Goal: Task Accomplishment & Management: Manage account settings

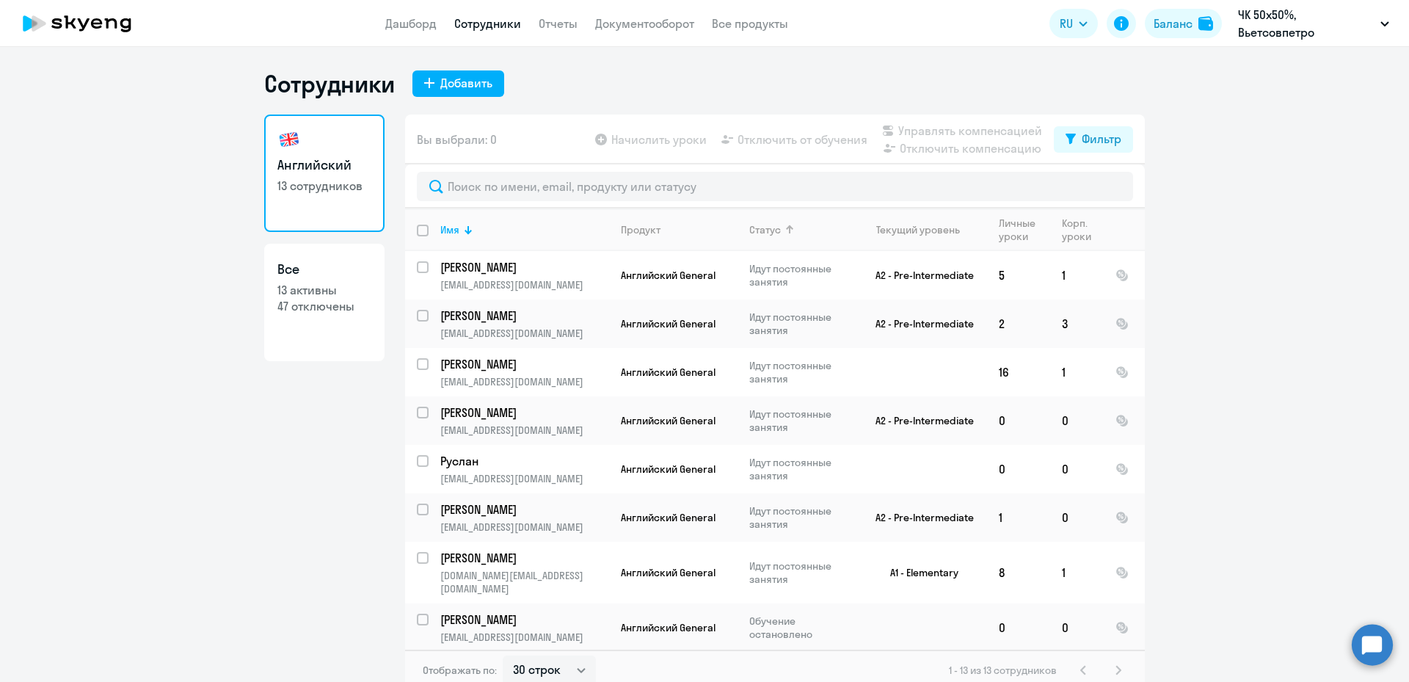
select select "30"
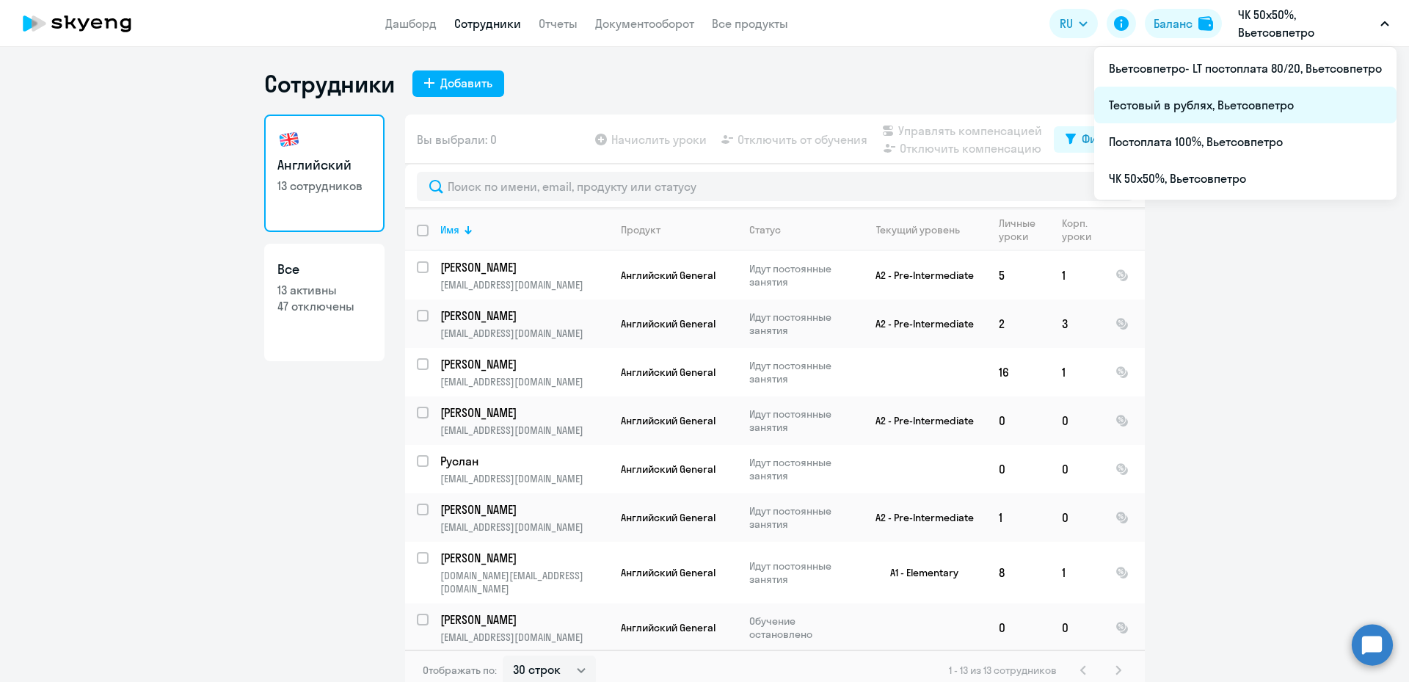
click at [1131, 105] on li "Тестовый в рублях, Вьетсовпетро" at bounding box center [1245, 105] width 302 height 37
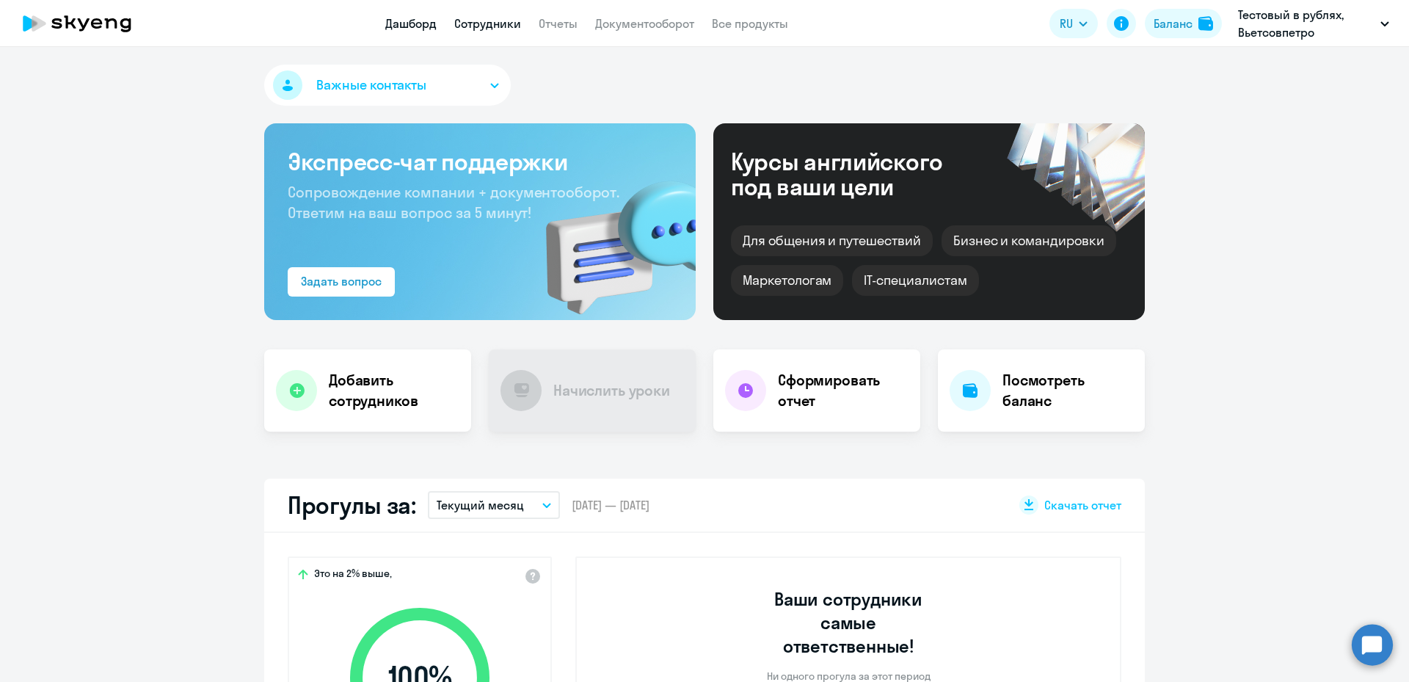
click at [481, 24] on link "Сотрудники" at bounding box center [487, 23] width 67 height 15
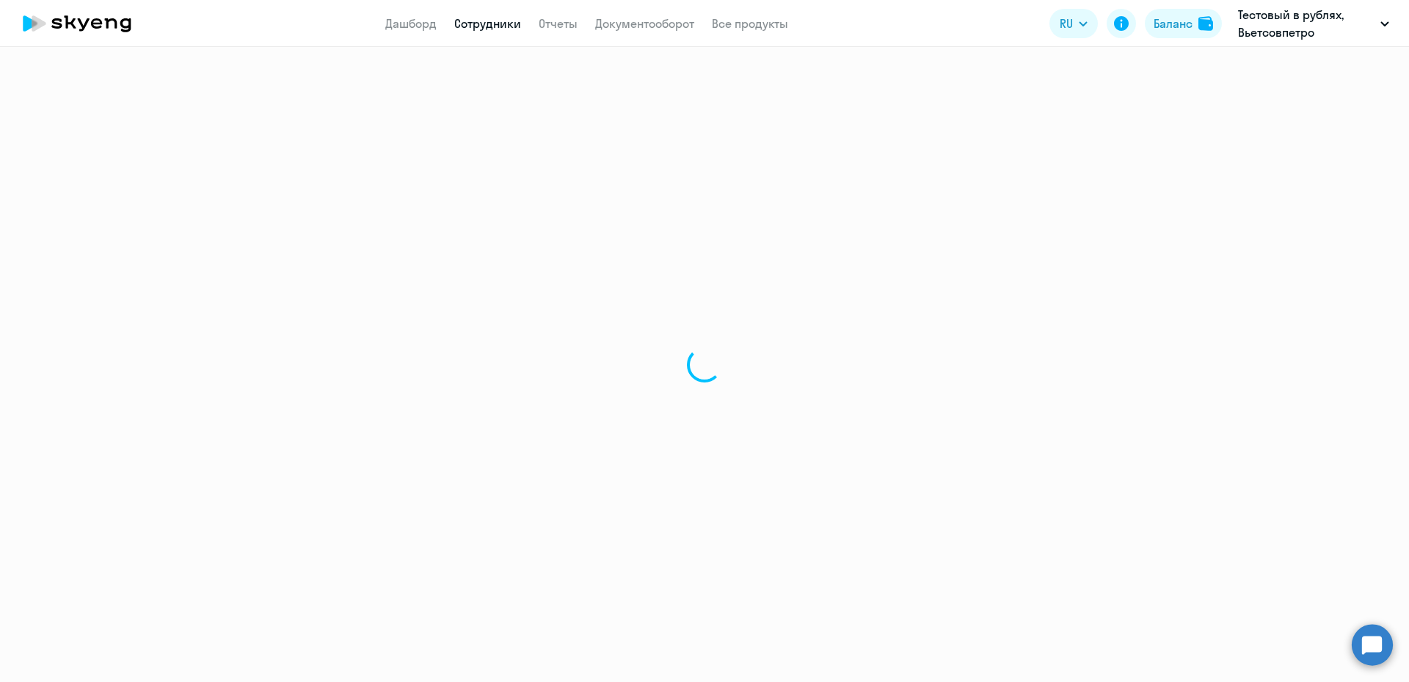
select select "30"
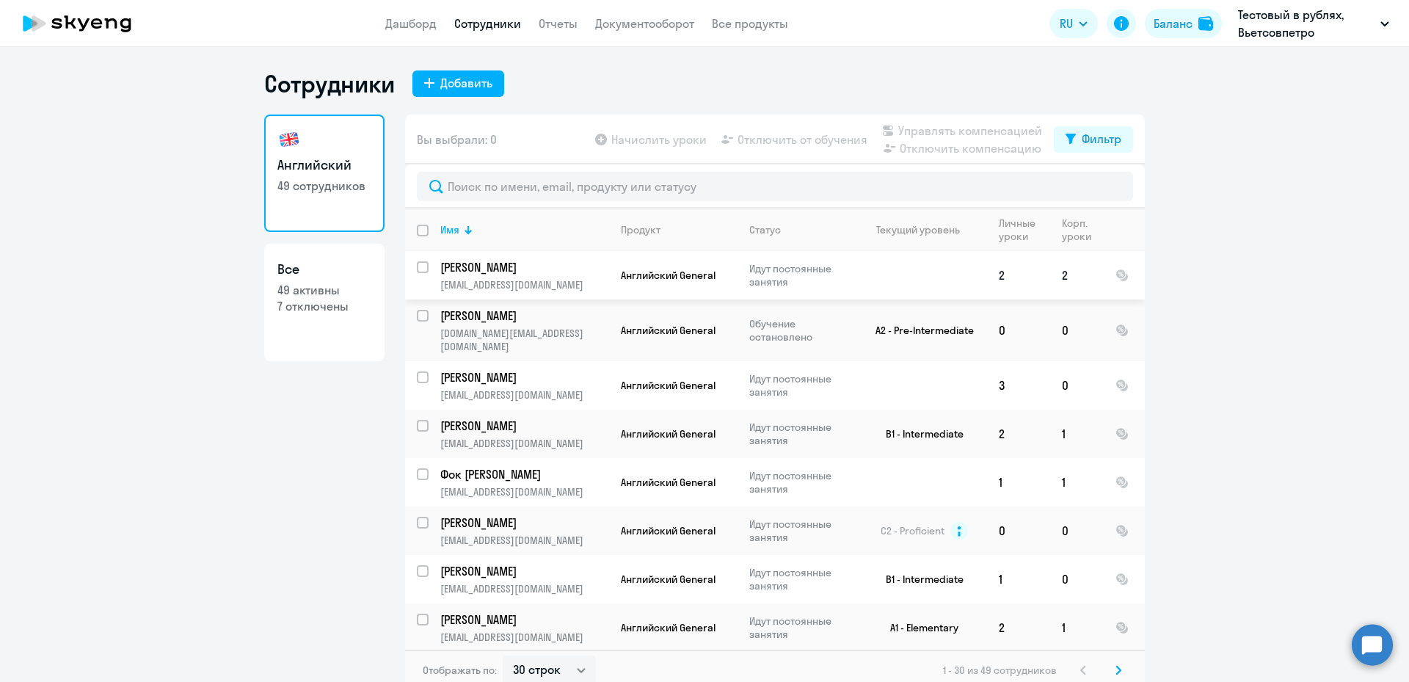
click at [417, 268] on input "select row 38690947" at bounding box center [431, 275] width 29 height 29
checkbox input "true"
click at [952, 128] on span "Управлять компенсацией" at bounding box center [970, 131] width 144 height 18
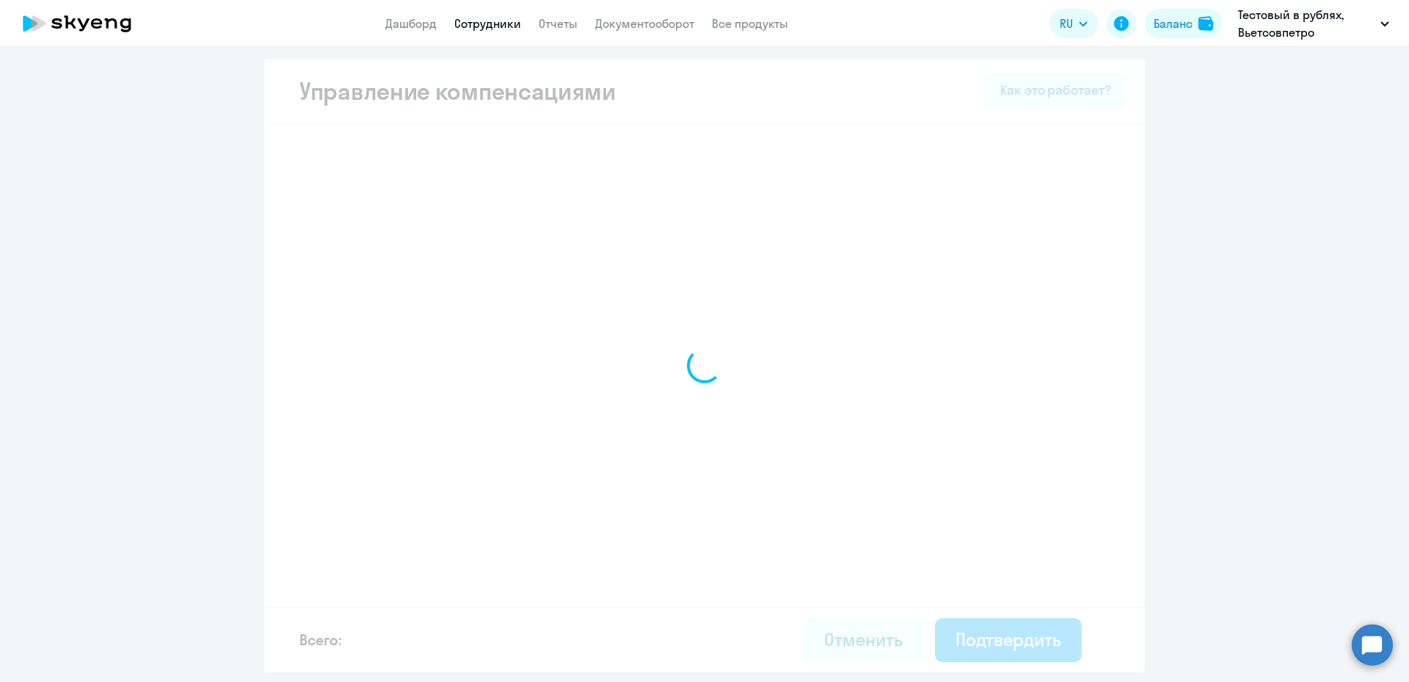
select select "MONTHLY"
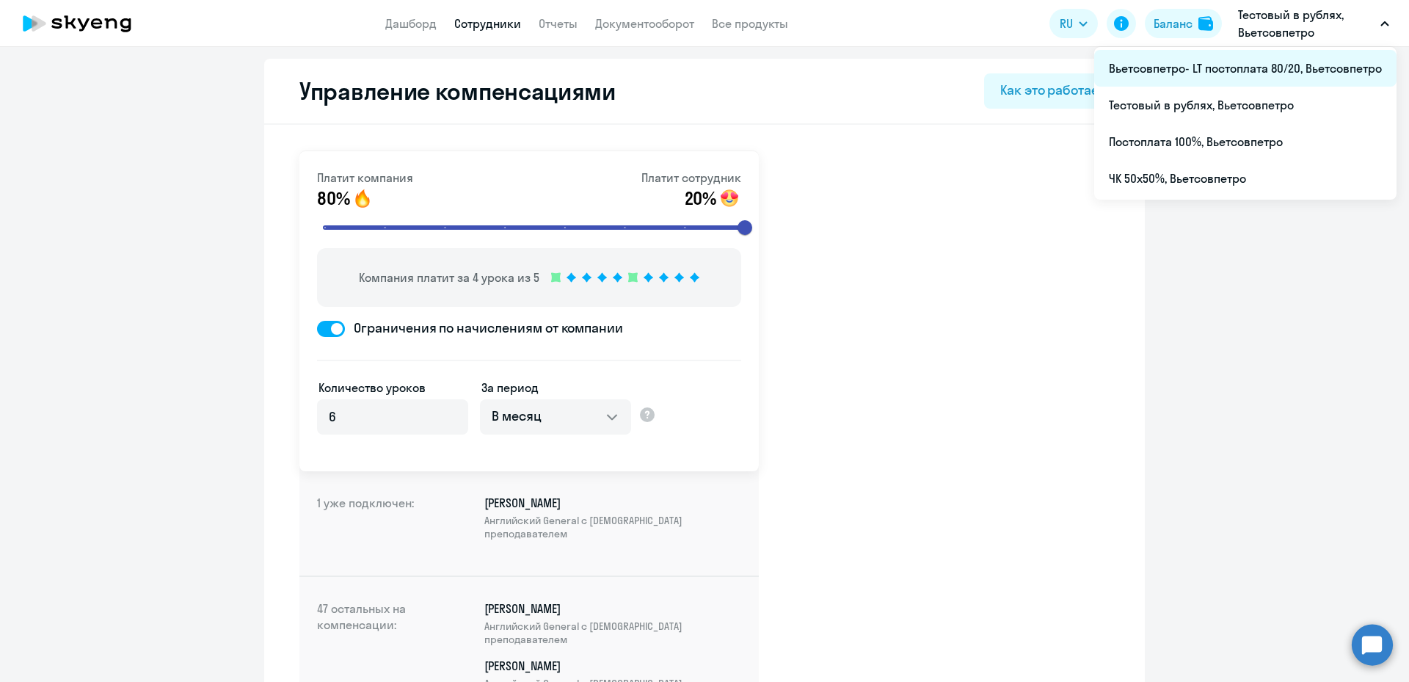
click at [1225, 68] on li "Вьетсовпетро- LT постоплата 80/20, Вьетсовпетро" at bounding box center [1245, 68] width 302 height 37
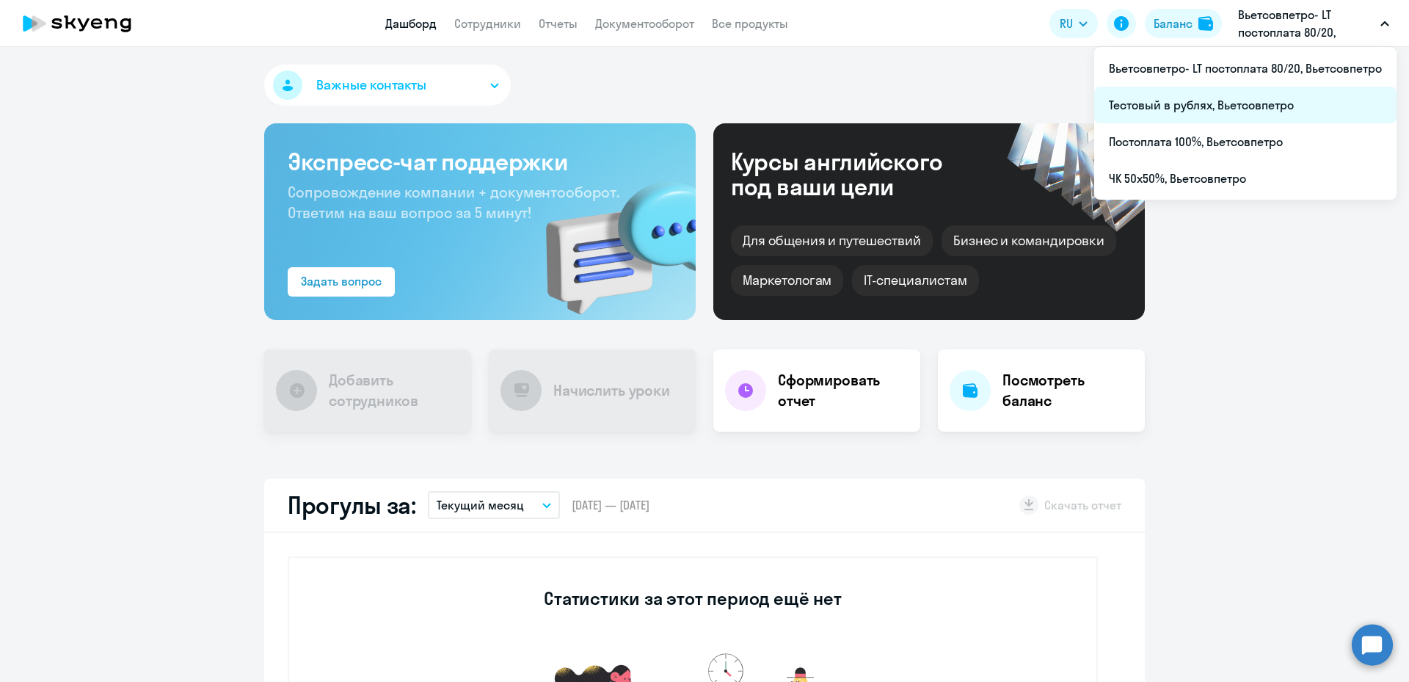
click at [1174, 105] on li "Тестовый в рублях, Вьетсовпетро" at bounding box center [1245, 105] width 302 height 37
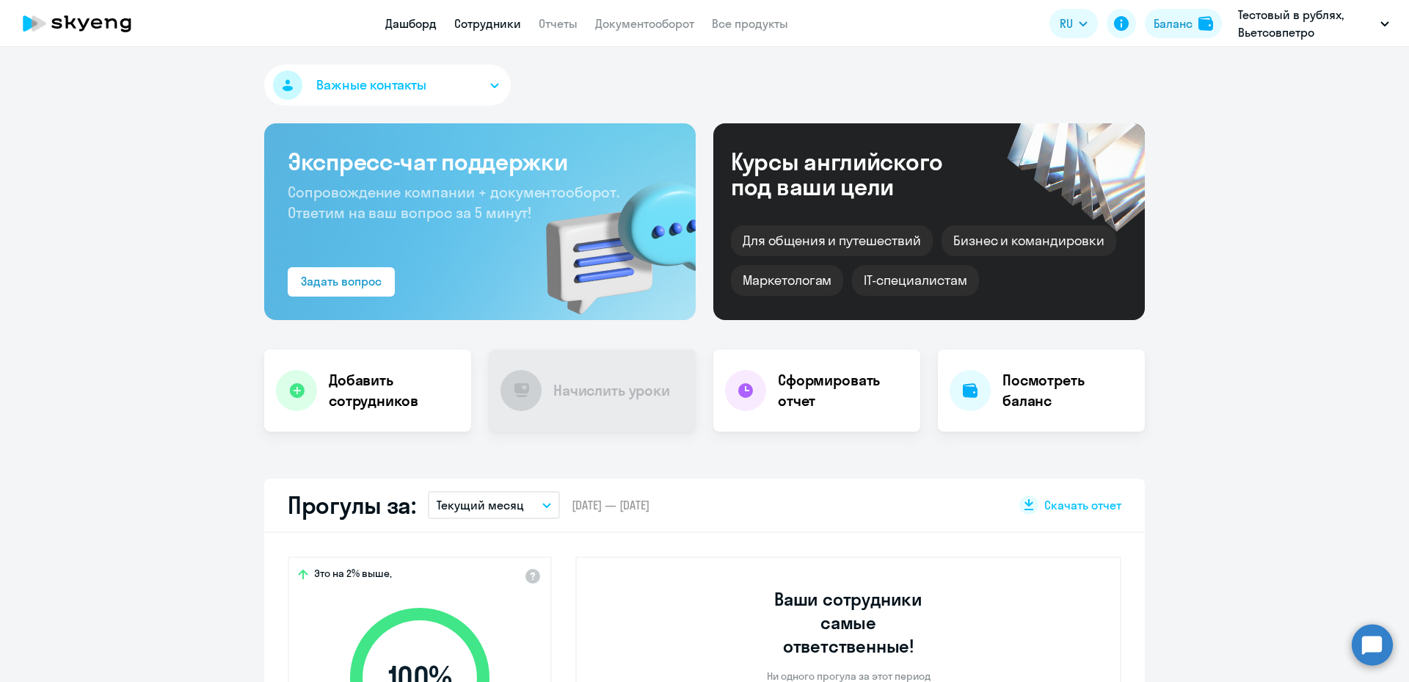
click at [487, 21] on link "Сотрудники" at bounding box center [487, 23] width 67 height 15
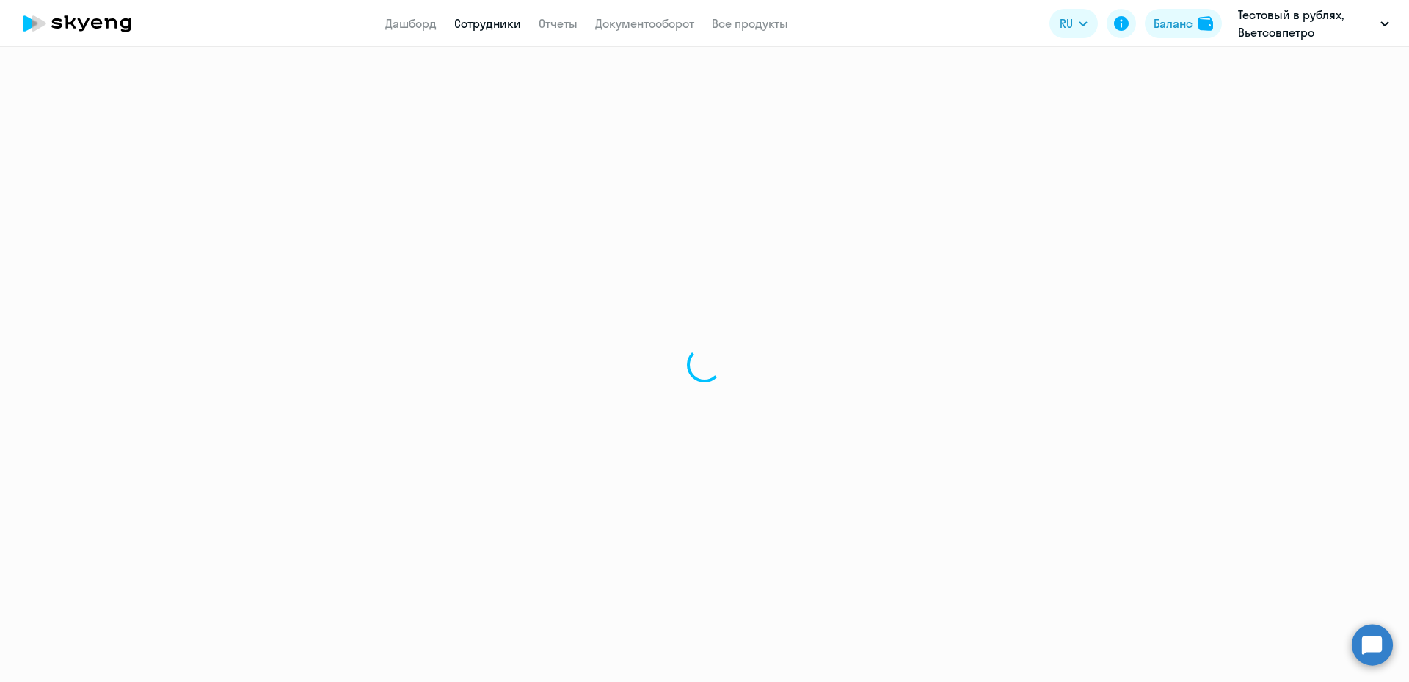
select select "30"
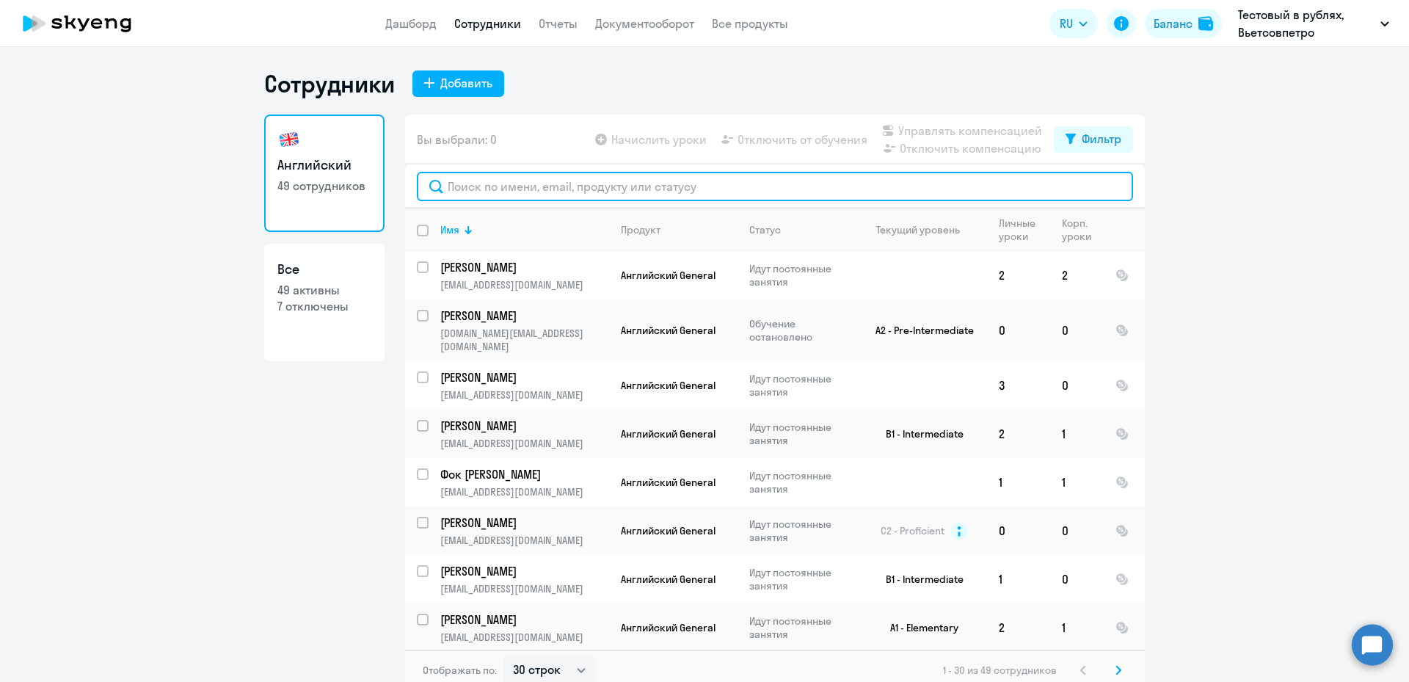
click at [480, 188] on input "text" at bounding box center [775, 186] width 716 height 29
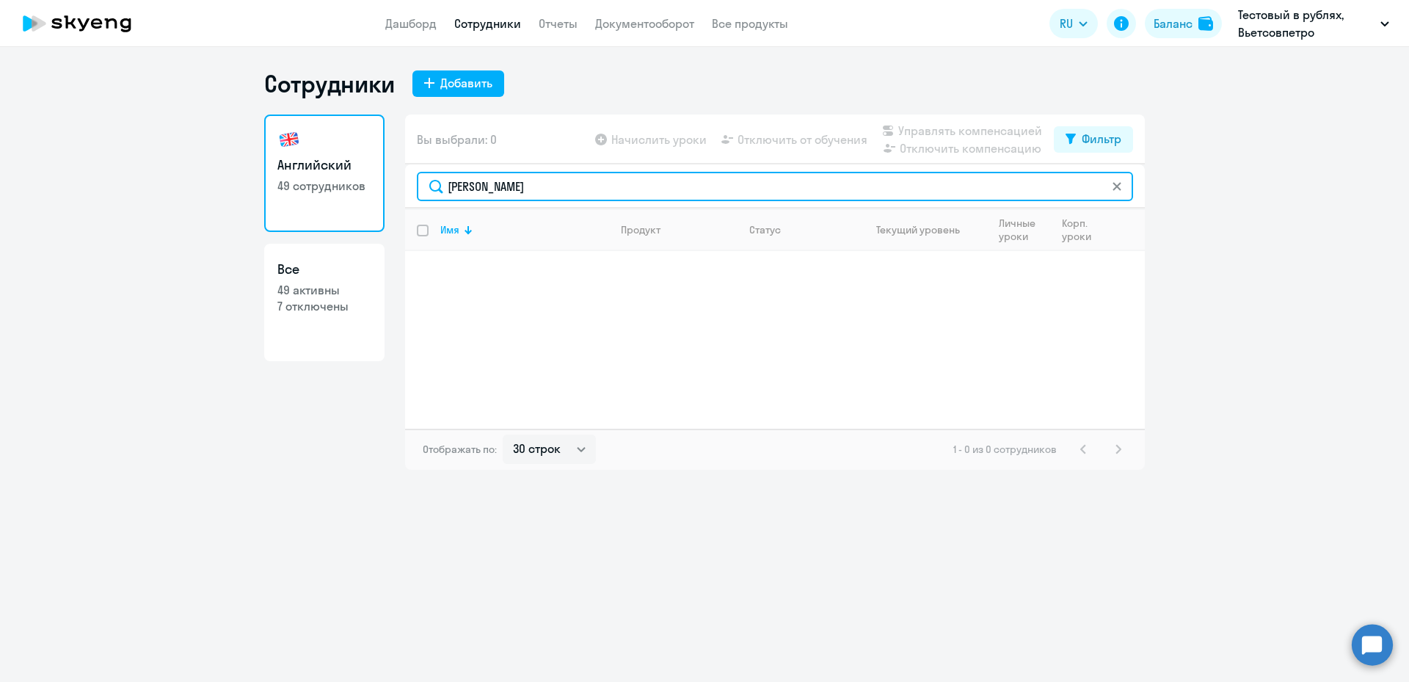
type input "[PERSON_NAME]"
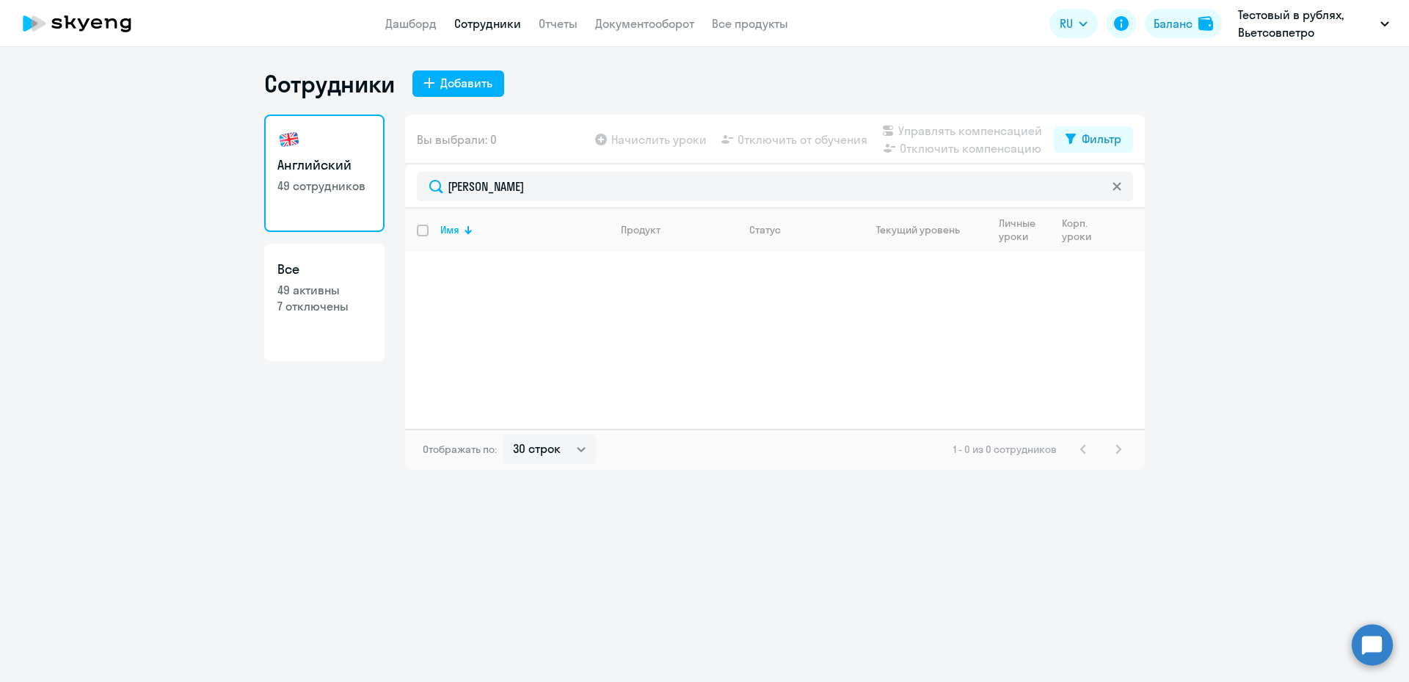
click at [1113, 185] on icon at bounding box center [1117, 186] width 9 height 9
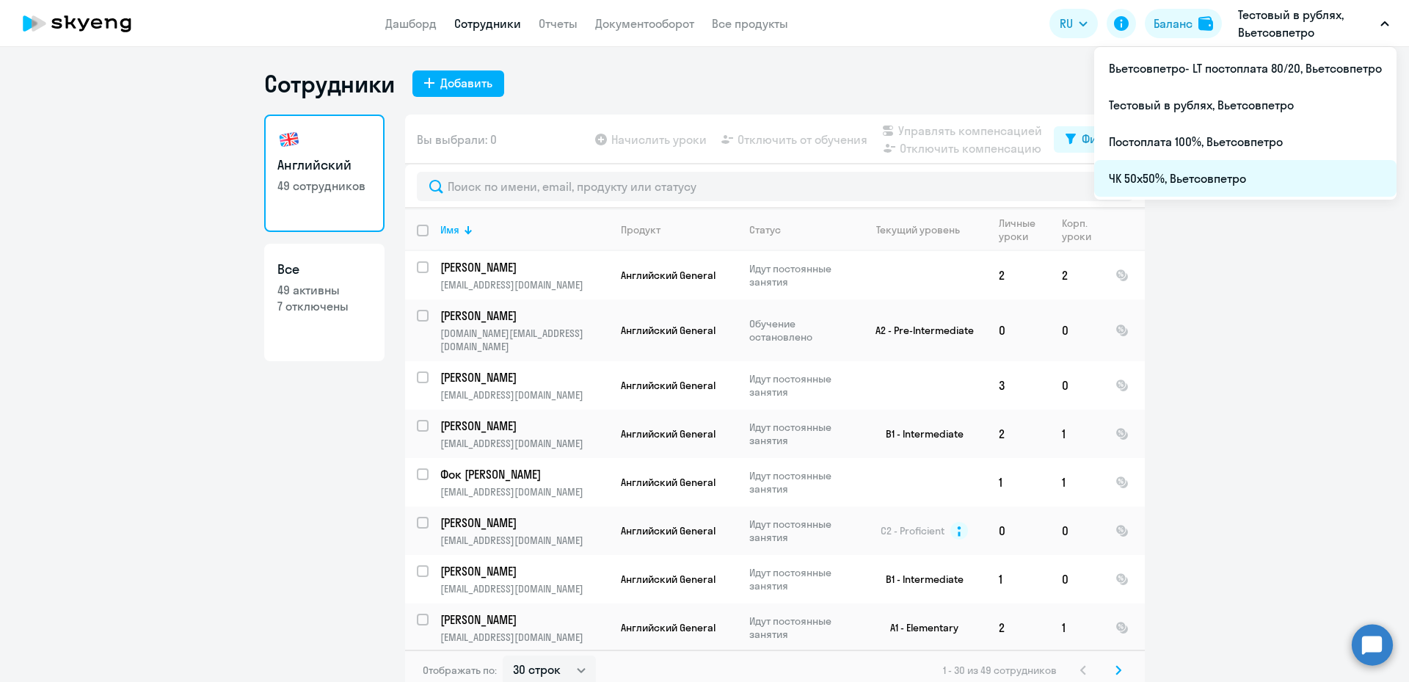
click at [1167, 177] on li "ЧК 50х50%, Вьетсовпетро" at bounding box center [1245, 178] width 302 height 37
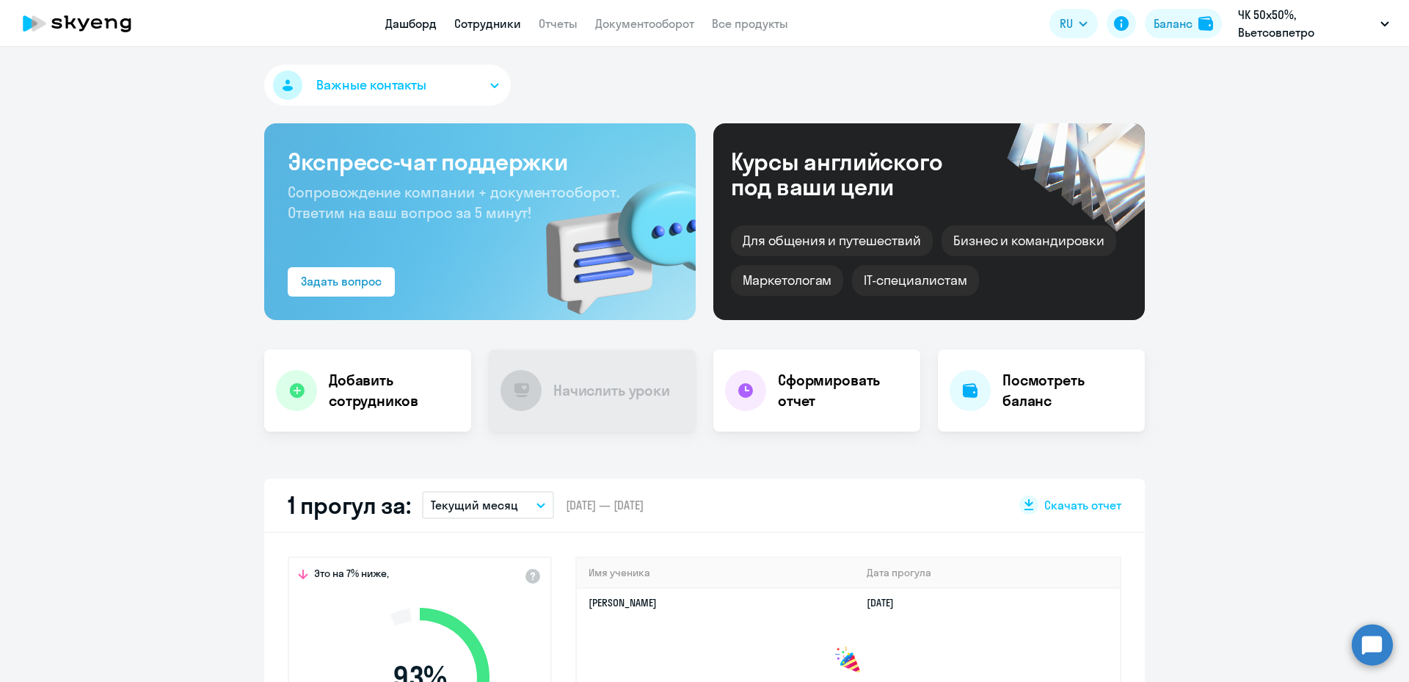
click at [487, 23] on link "Сотрудники" at bounding box center [487, 23] width 67 height 15
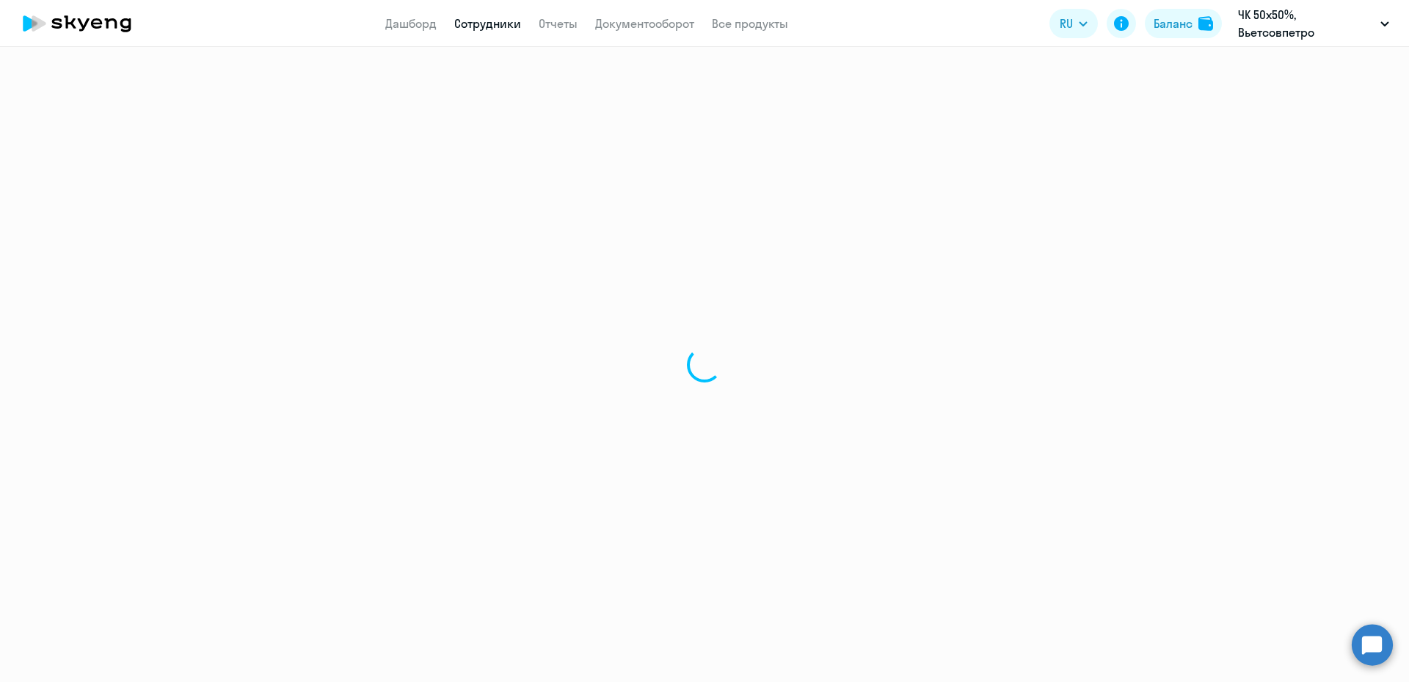
select select "30"
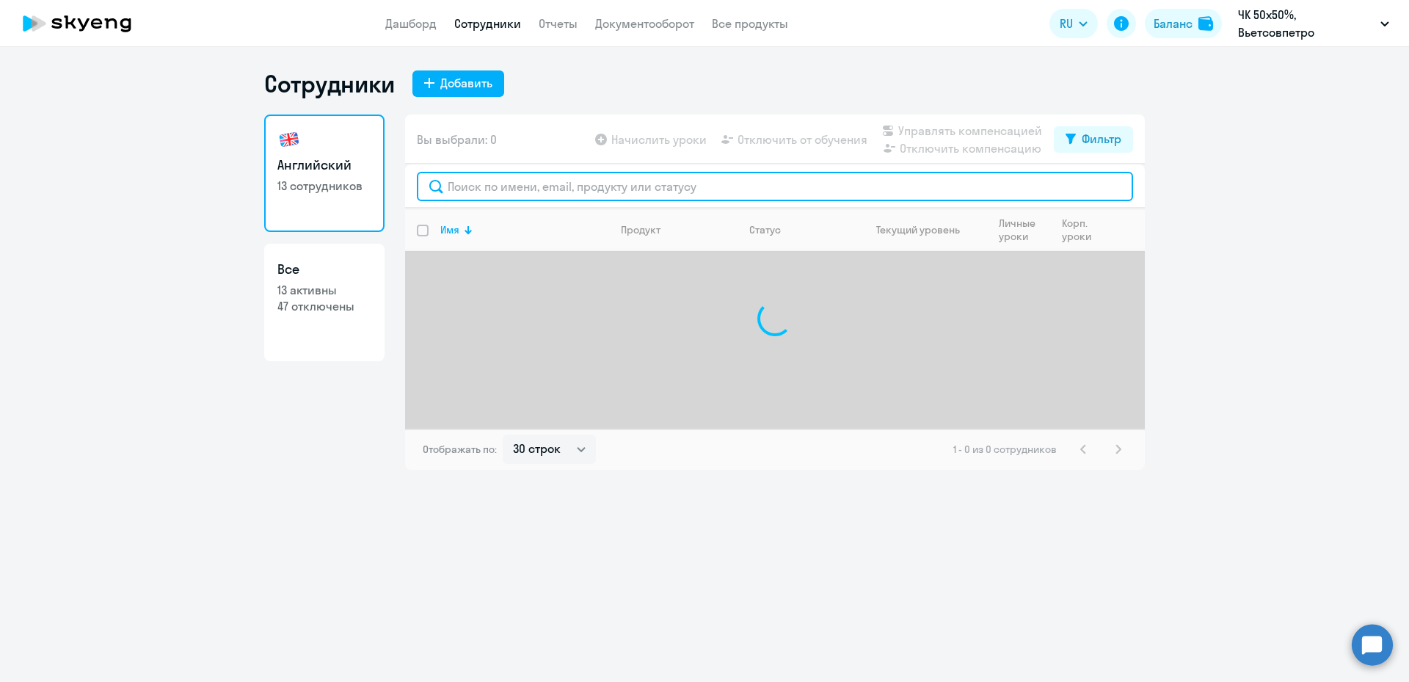
click at [471, 186] on input "text" at bounding box center [775, 186] width 716 height 29
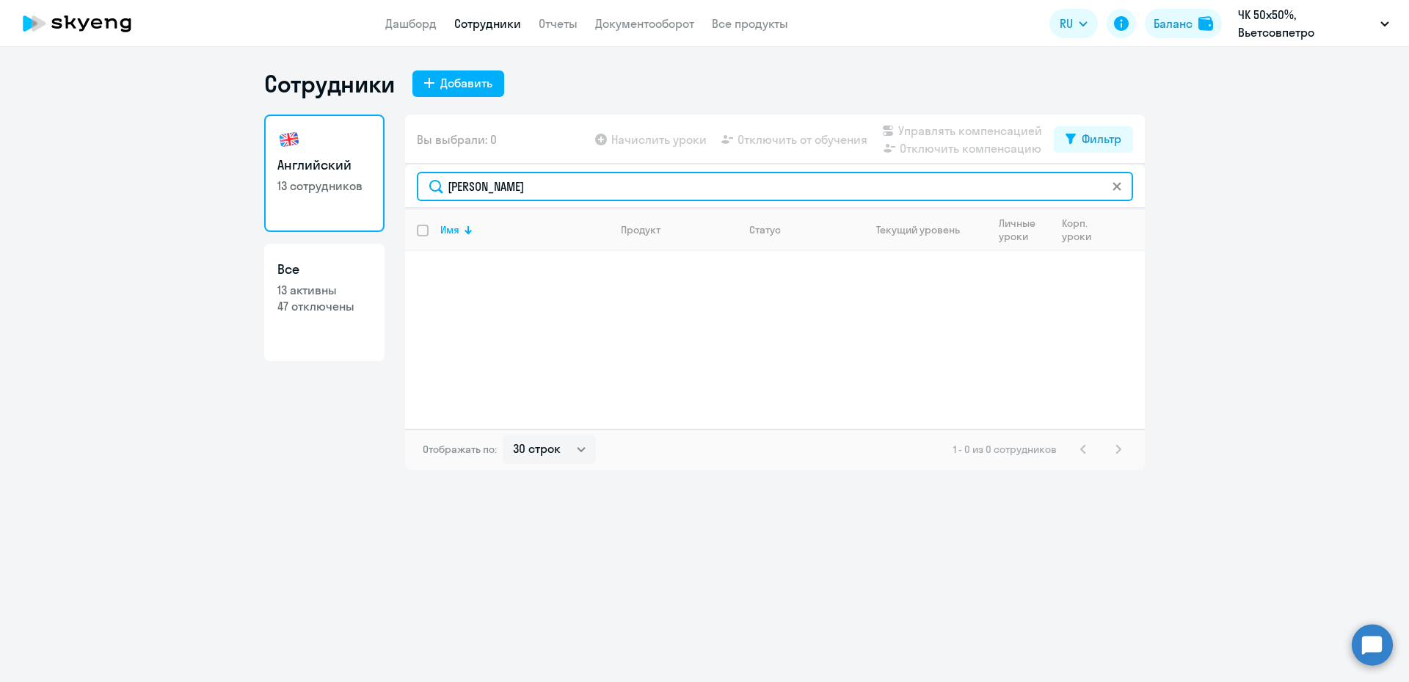
type input "[PERSON_NAME]"
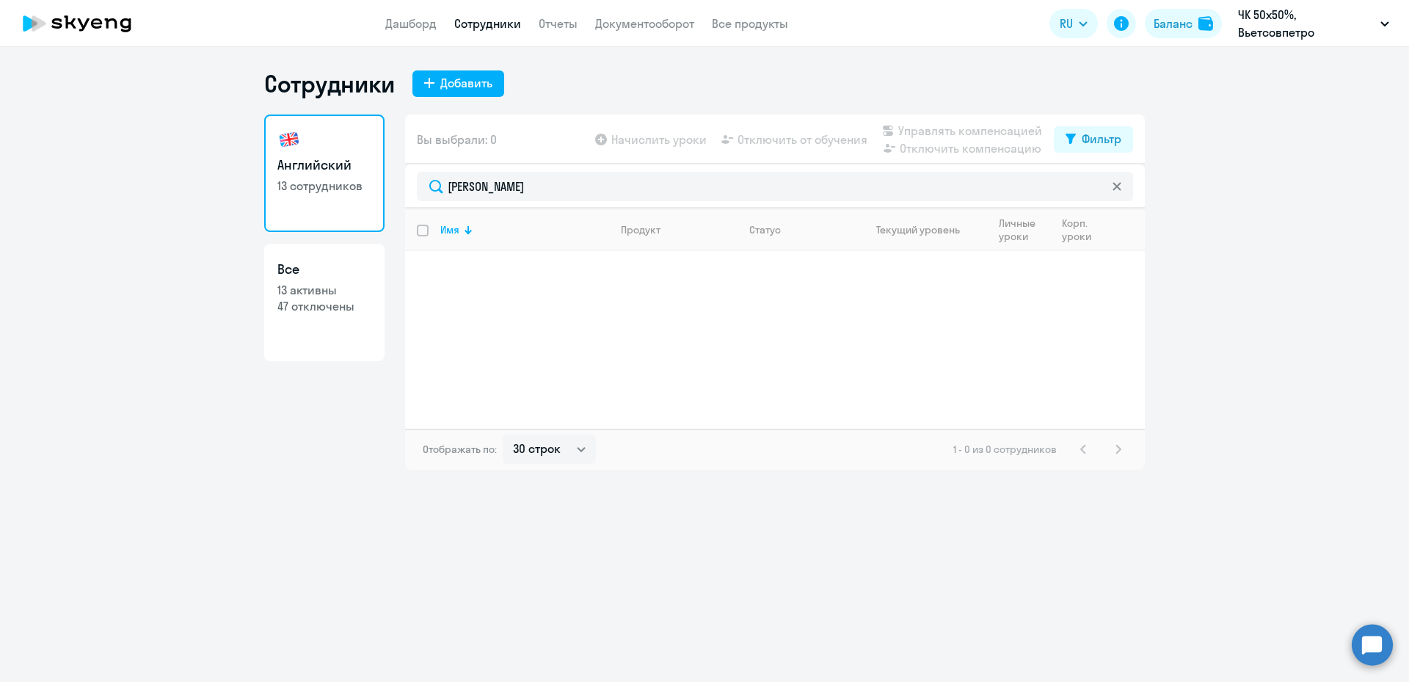
click at [1120, 187] on icon at bounding box center [1117, 186] width 9 height 9
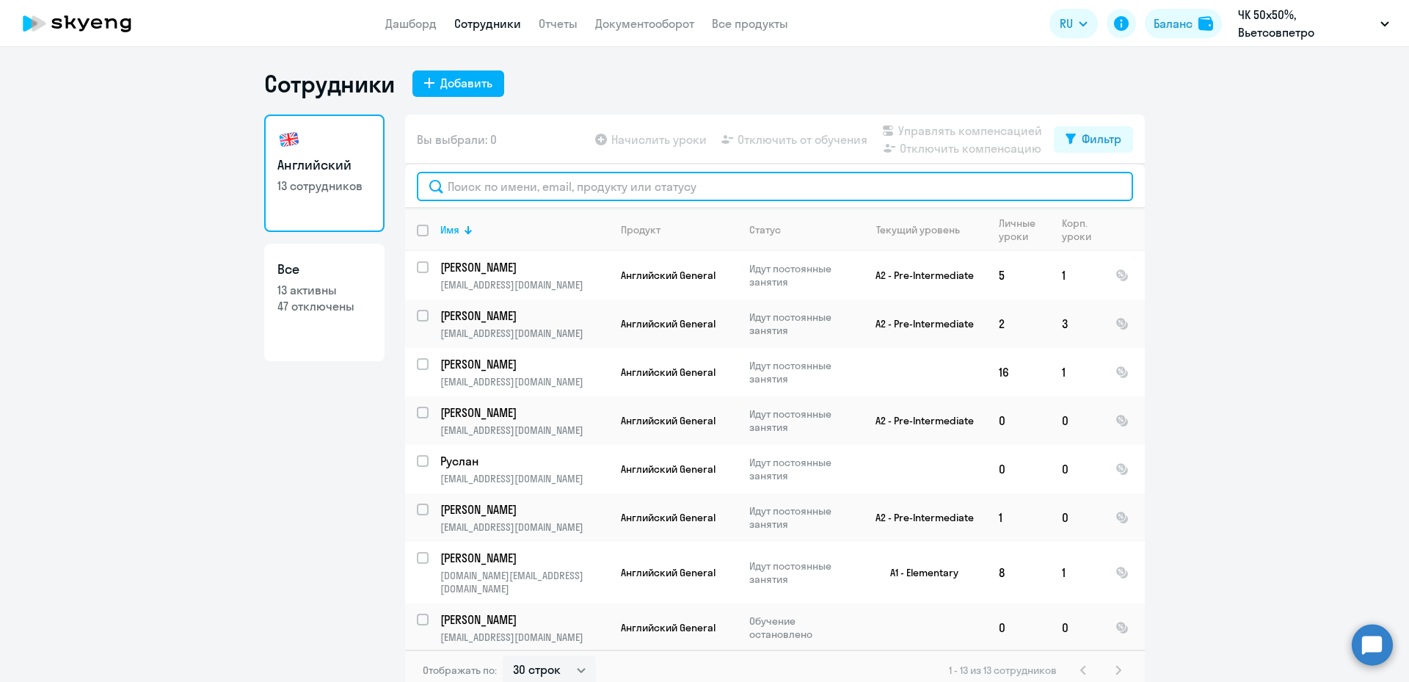
click at [456, 189] on input "text" at bounding box center [775, 186] width 716 height 29
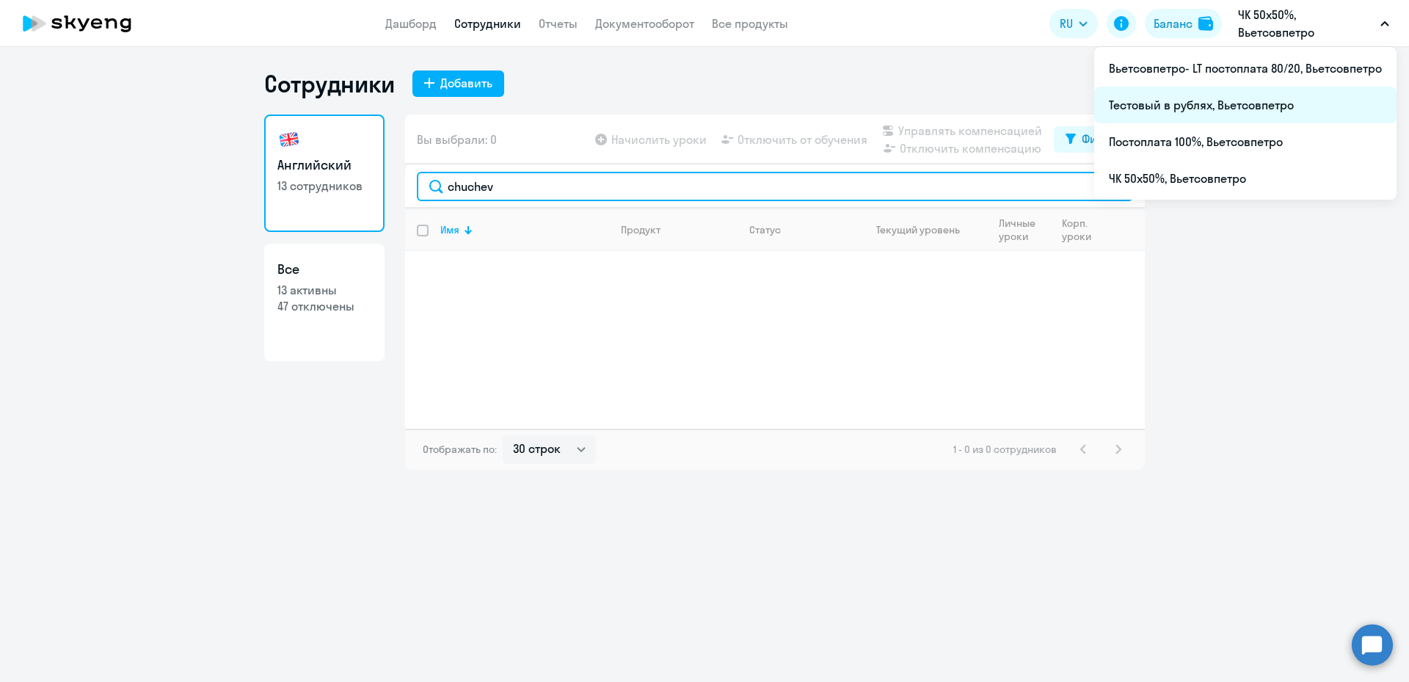
type input "chuchev"
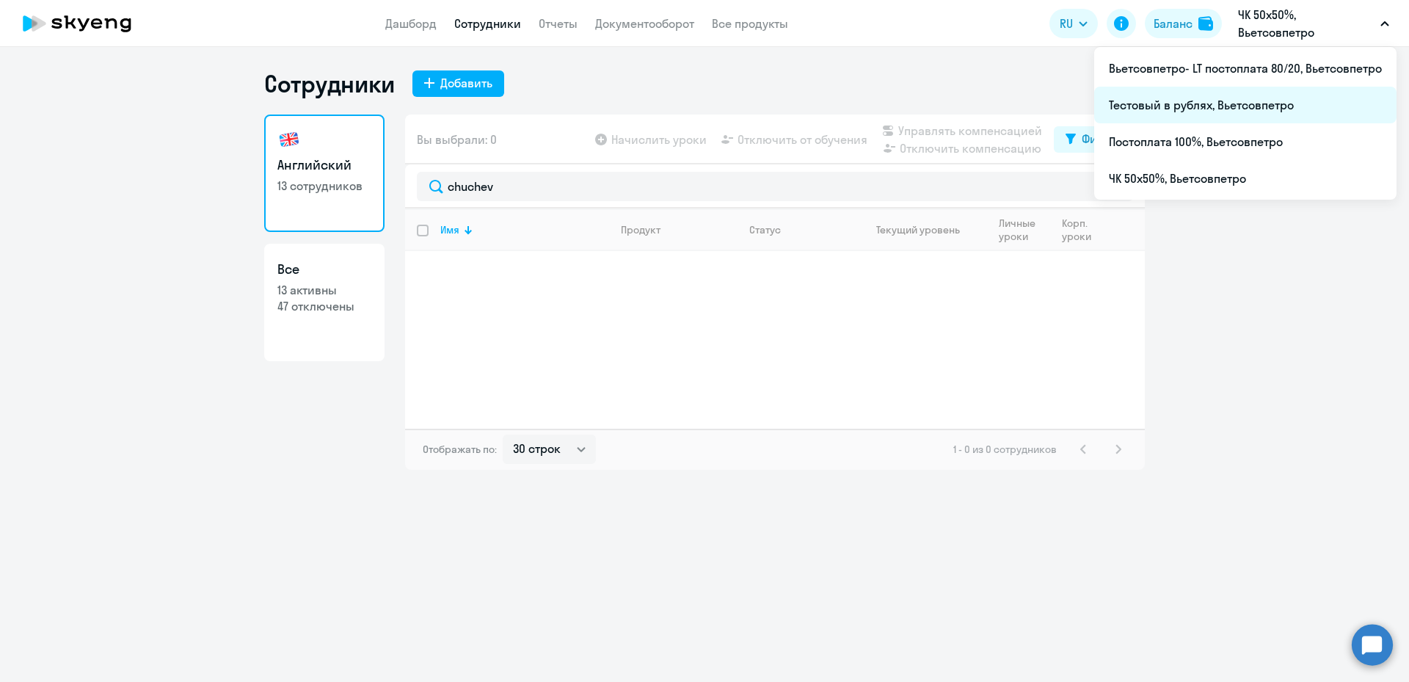
click at [1230, 109] on li "Тестовый в рублях, Вьетсовпетро" at bounding box center [1245, 105] width 302 height 37
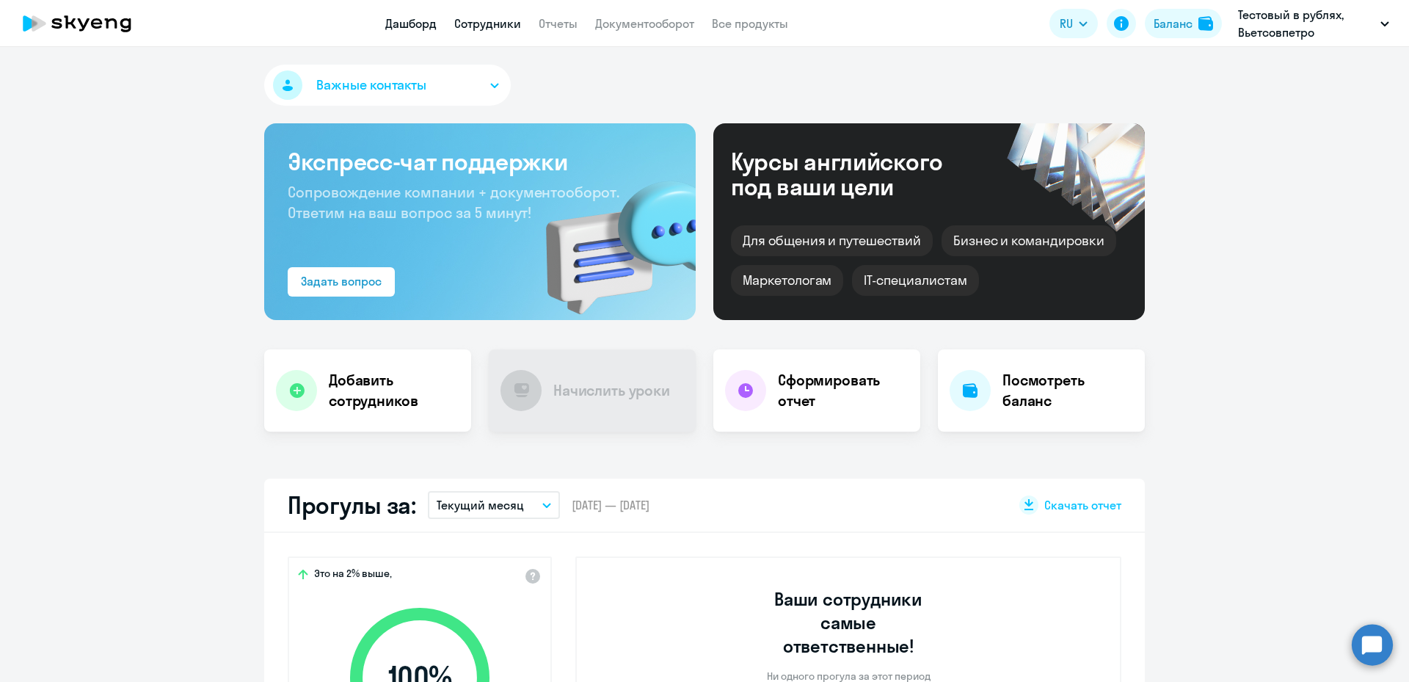
click at [482, 25] on link "Сотрудники" at bounding box center [487, 23] width 67 height 15
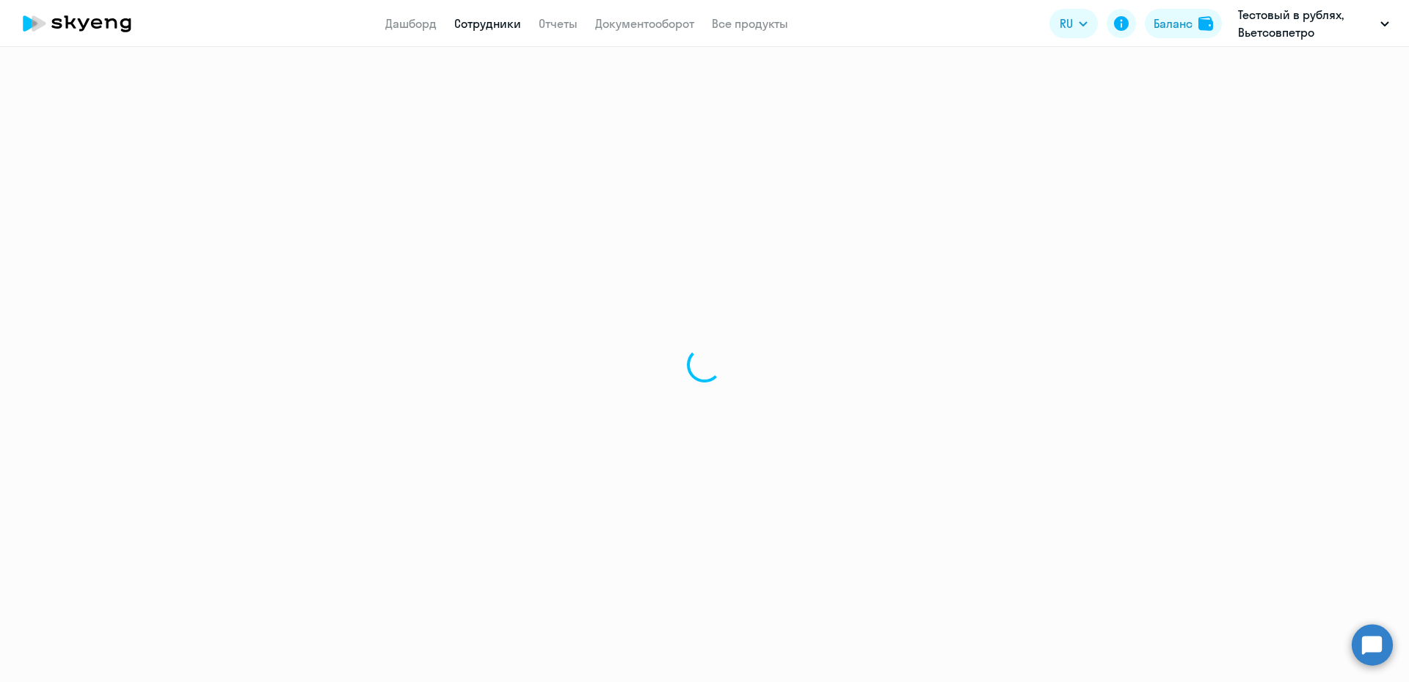
select select "30"
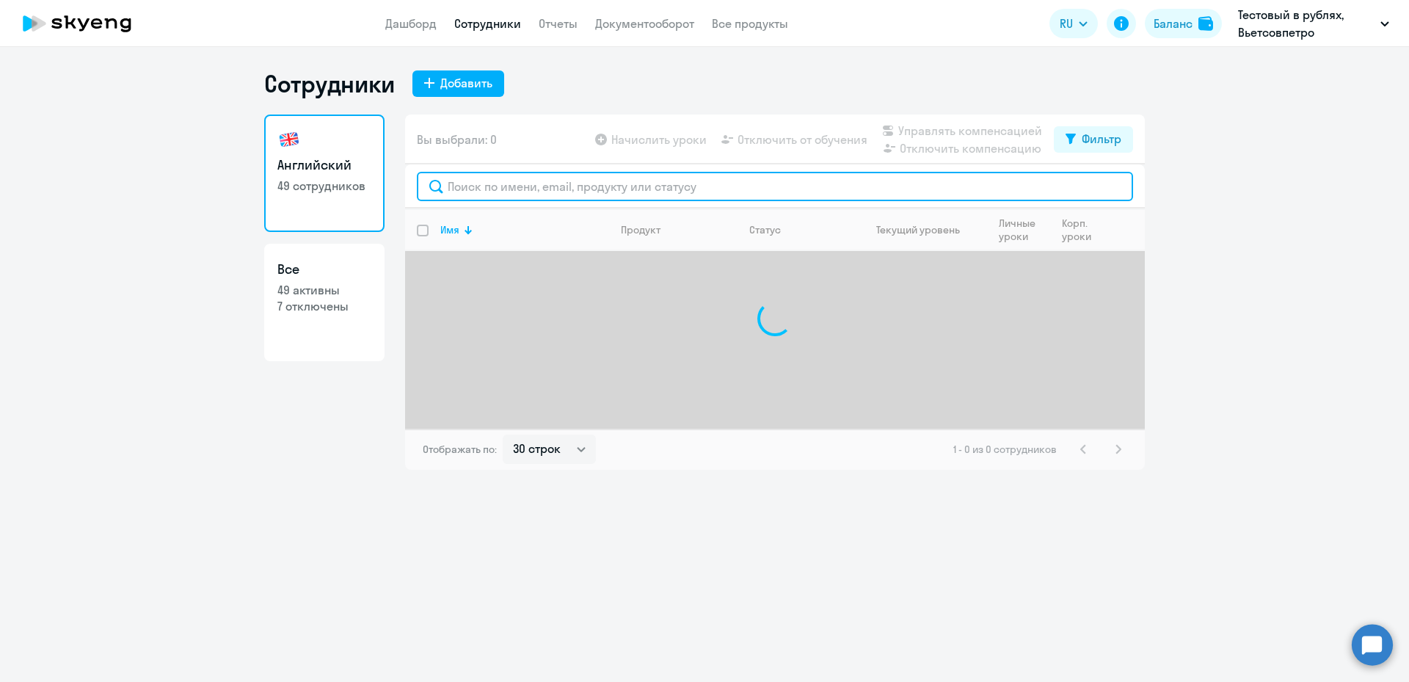
click at [478, 190] on input "text" at bounding box center [775, 186] width 716 height 29
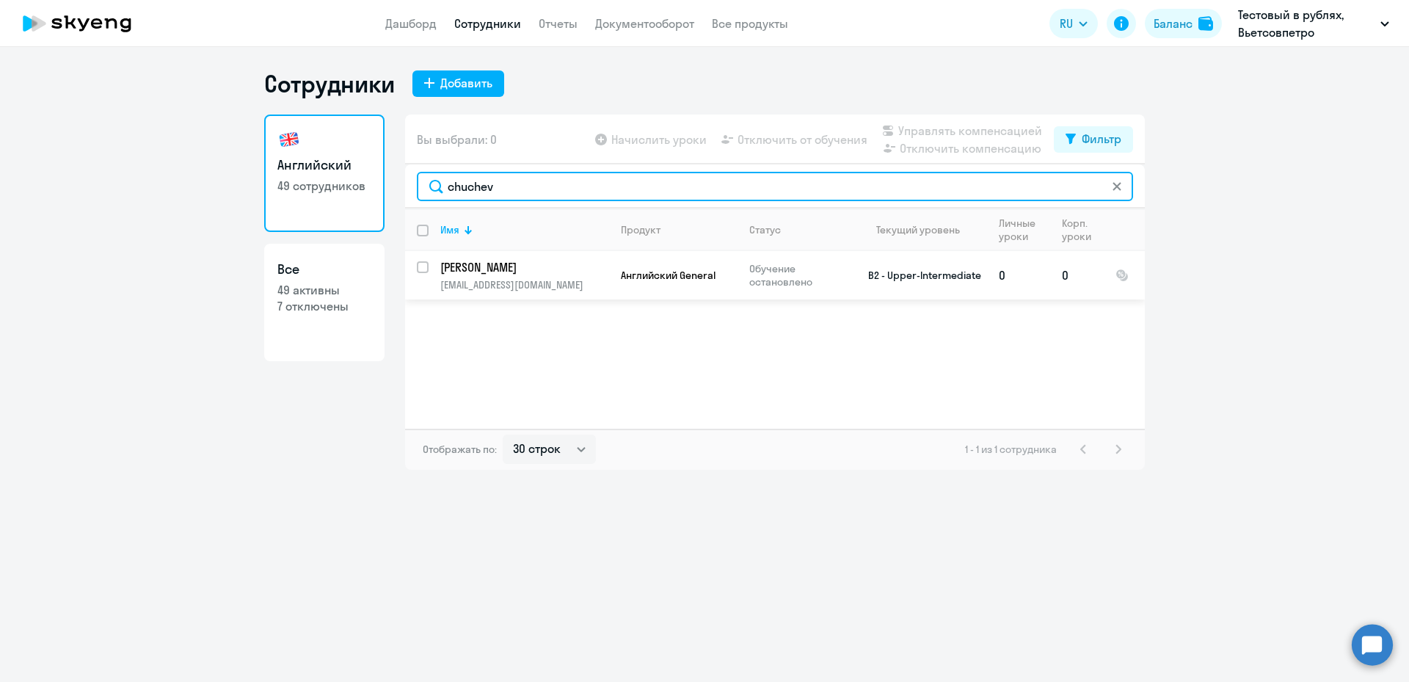
type input "chuchev"
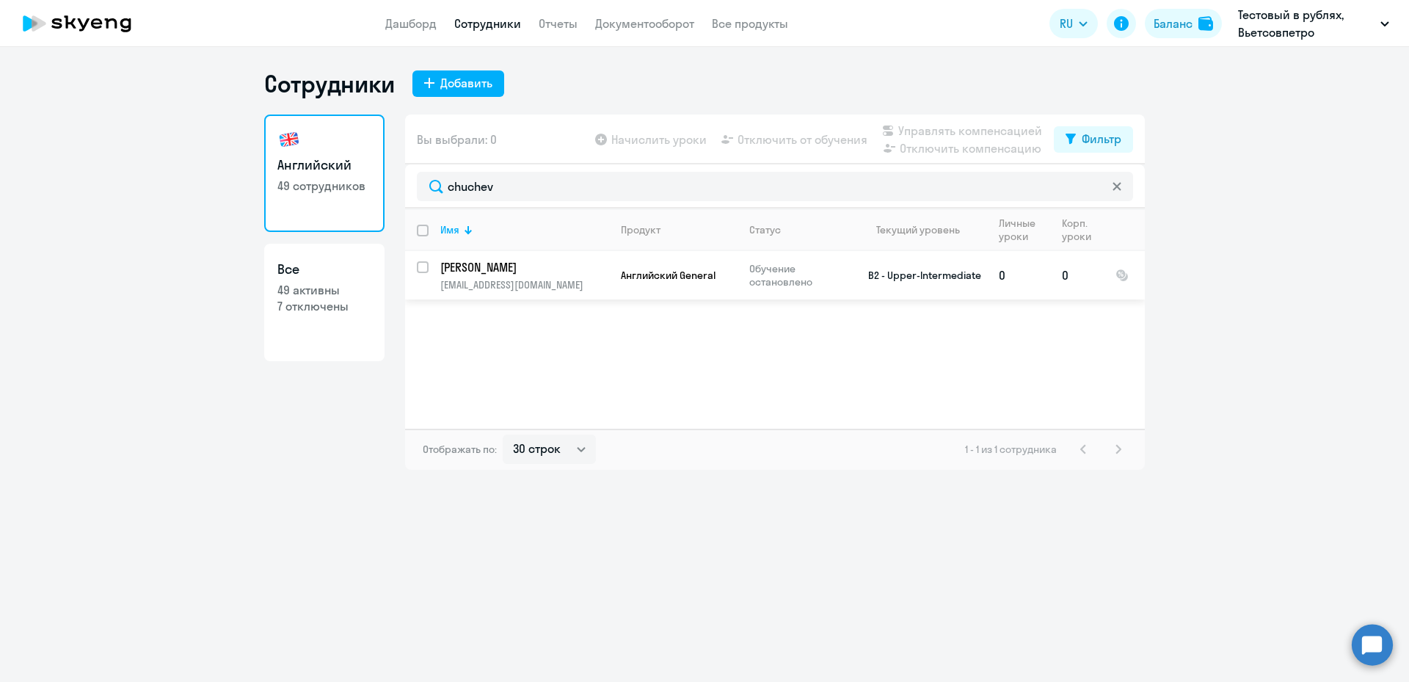
click at [421, 266] on input "select row 7339062" at bounding box center [431, 275] width 29 height 29
checkbox input "true"
